Goal: Task Accomplishment & Management: Use online tool/utility

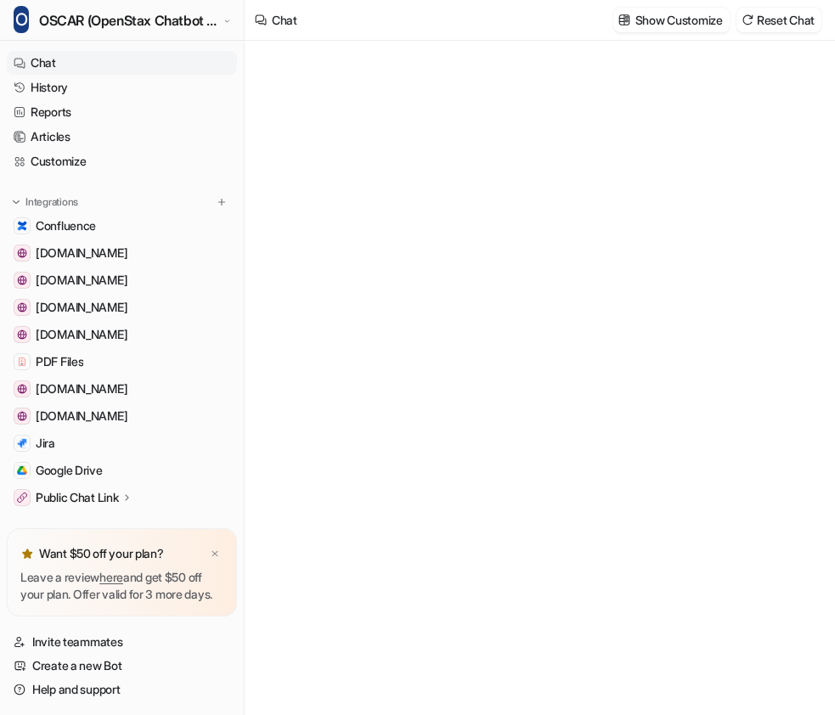
type textarea "**********"
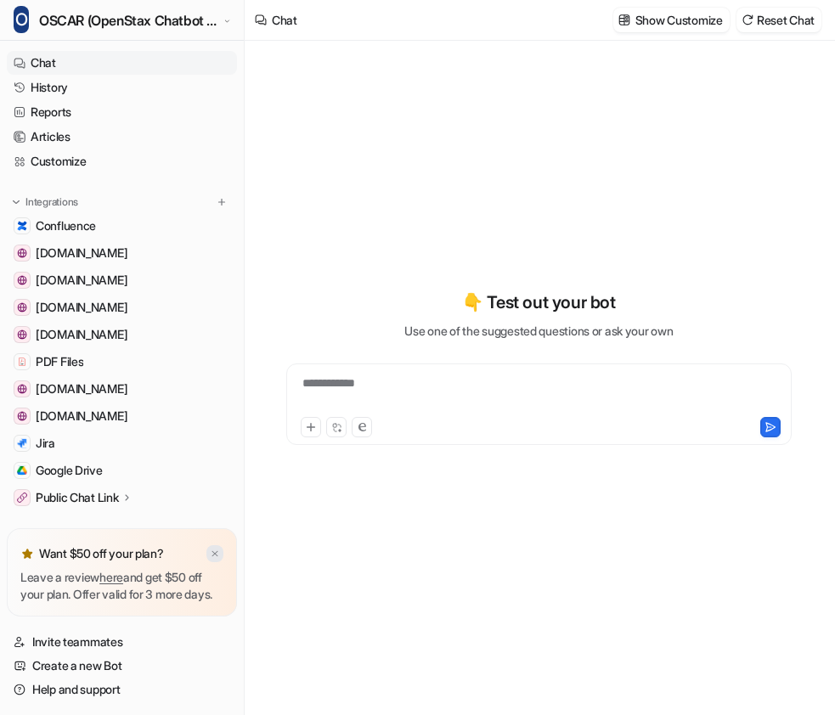
click at [212, 549] on img at bounding box center [215, 554] width 10 height 11
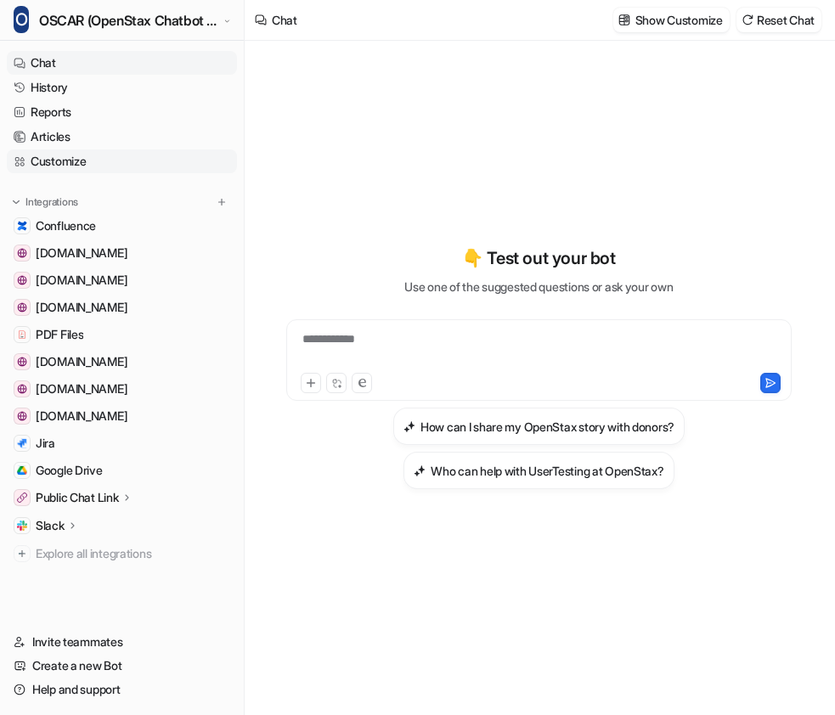
click at [75, 154] on link "Customize" at bounding box center [122, 161] width 230 height 24
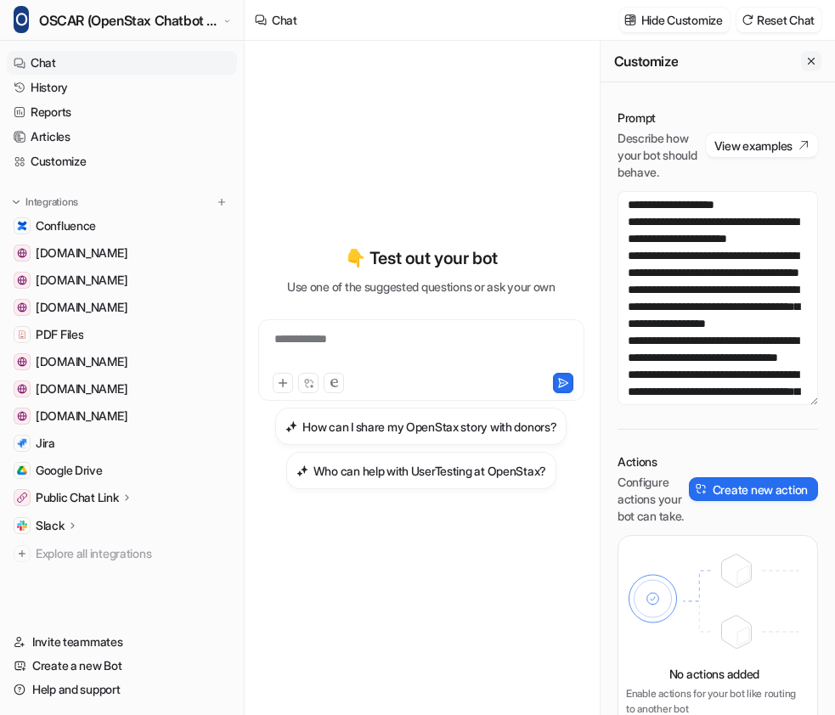
click at [805, 65] on icon "Close flyout" at bounding box center [811, 61] width 12 height 12
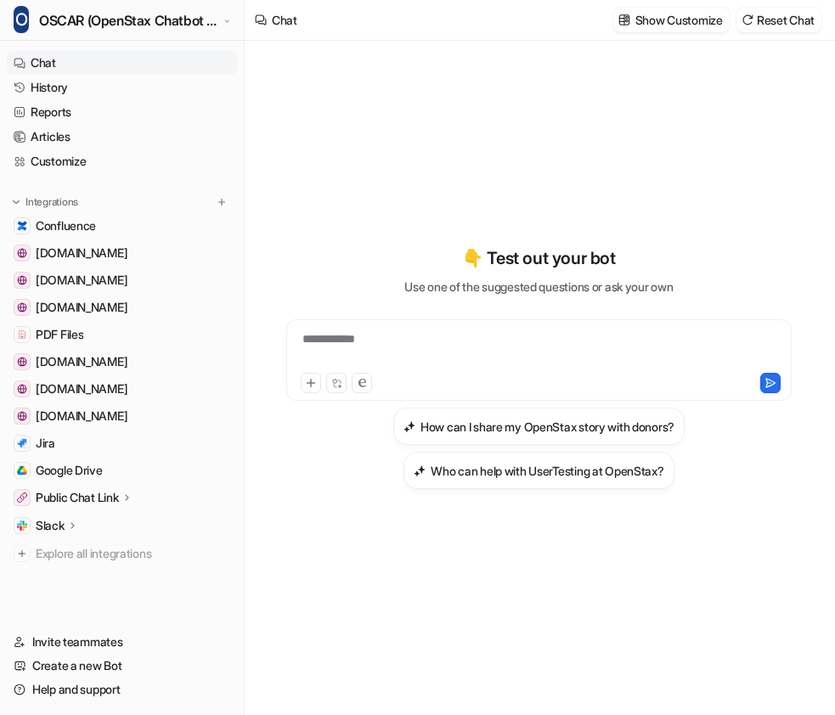
click at [76, 505] on p "Public Chat Link" at bounding box center [77, 497] width 83 height 17
click at [76, 549] on p "Configuration" at bounding box center [84, 546] width 70 height 17
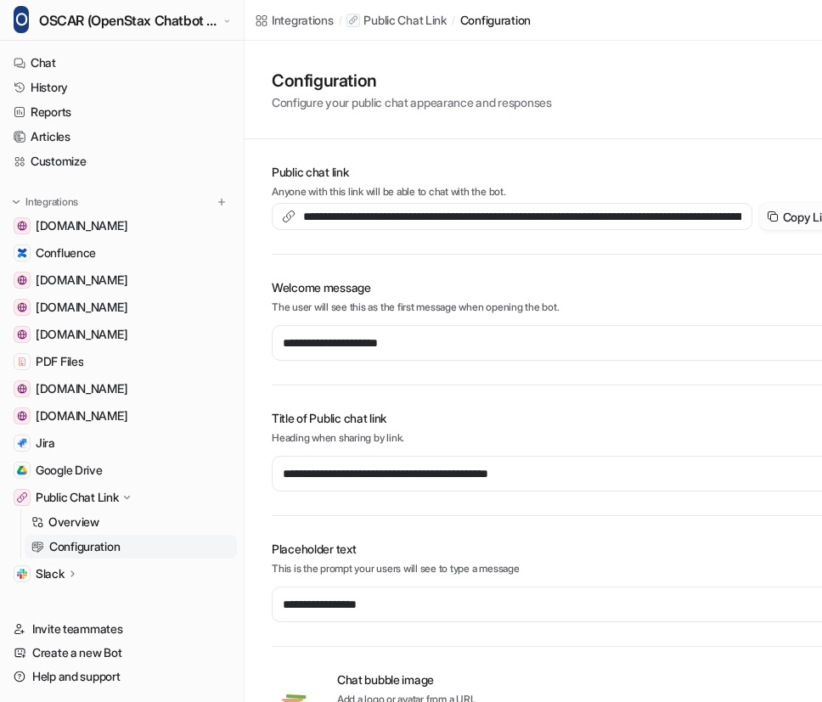
click at [790, 212] on button "Copy Link" at bounding box center [800, 216] width 83 height 27
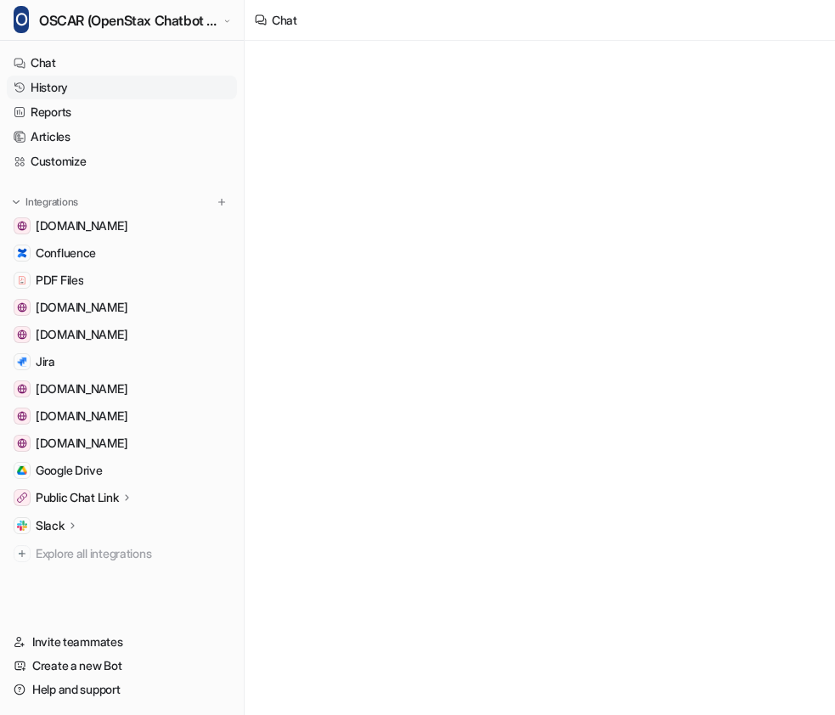
click at [52, 87] on link "History" at bounding box center [122, 88] width 230 height 24
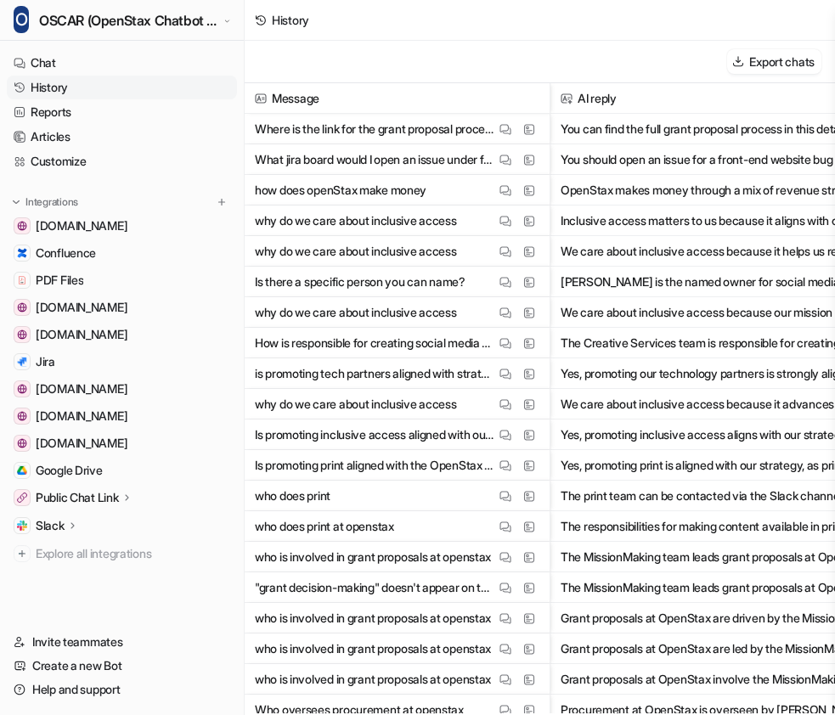
click at [436, 159] on p "What jira board would I open an issue under for a bug on the front-end of the w…" at bounding box center [375, 159] width 240 height 31
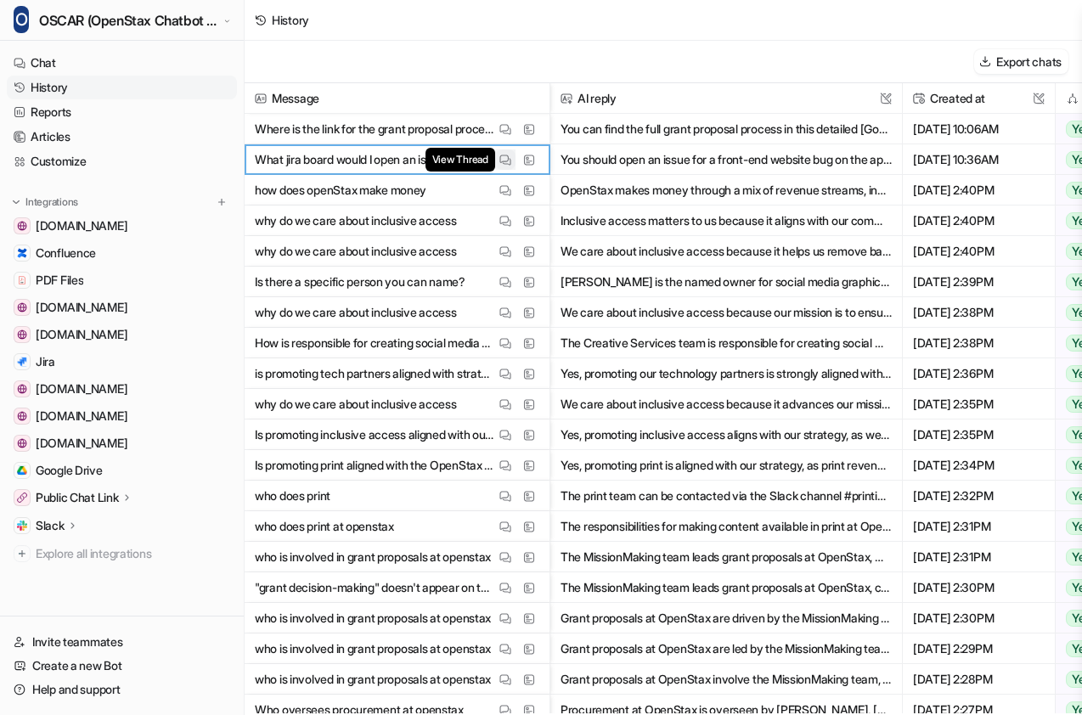
click at [505, 160] on img at bounding box center [505, 160] width 12 height 13
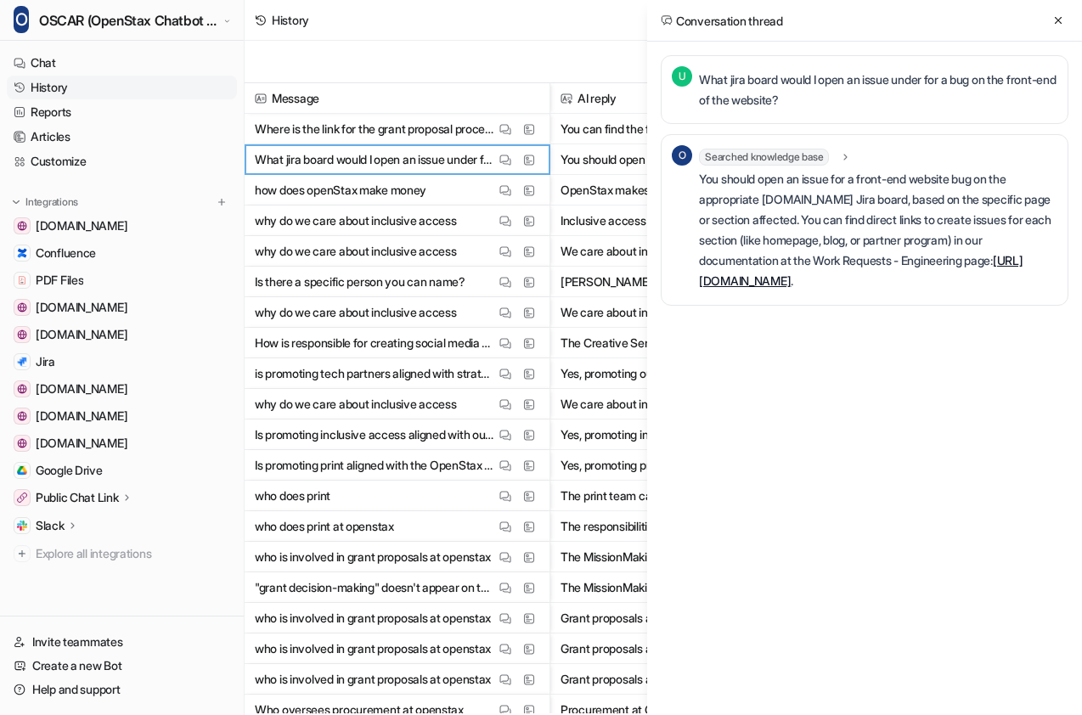
click at [791, 260] on link "https://openstax.atlassian.net/wiki/spaces/Engineerin/pages/2666594306/Work+Req…" at bounding box center [861, 270] width 324 height 35
